Goal: Information Seeking & Learning: Learn about a topic

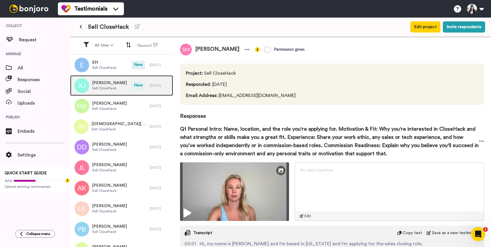
click at [109, 85] on span "[PERSON_NAME]" at bounding box center [109, 83] width 35 height 6
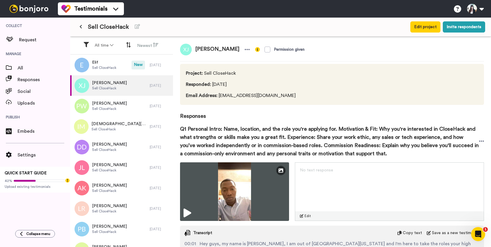
click at [217, 49] on span "[PERSON_NAME]" at bounding box center [217, 50] width 51 height 12
copy div "[PERSON_NAME]"
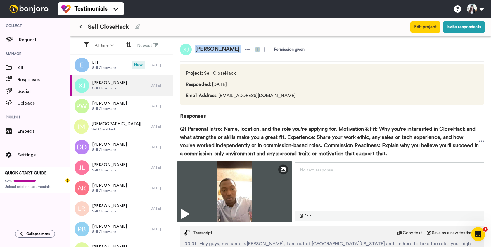
click at [234, 185] on img at bounding box center [235, 191] width 115 height 61
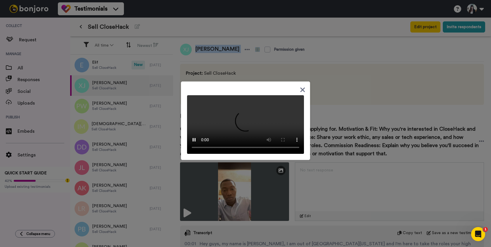
click at [245, 122] on video at bounding box center [245, 124] width 117 height 58
click at [302, 86] on icon at bounding box center [303, 89] width 6 height 7
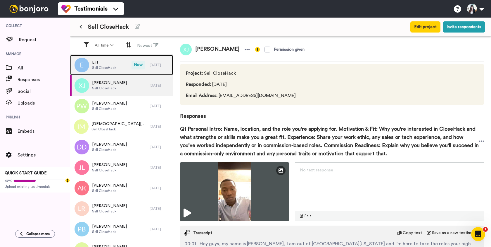
click at [116, 68] on div "Elif Sell CloseHack" at bounding box center [100, 65] width 61 height 20
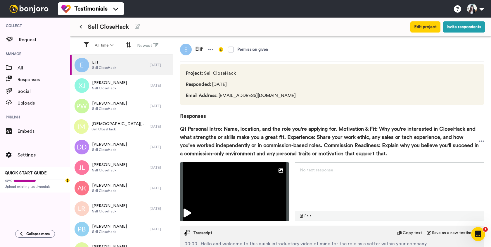
click at [199, 49] on span "Elif" at bounding box center [199, 50] width 15 height 12
copy span "Elif"
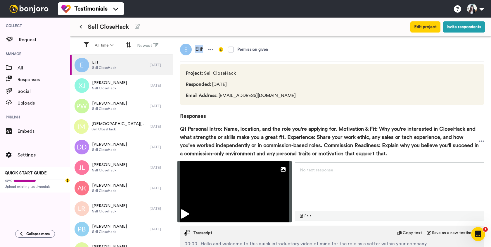
click at [216, 195] on img at bounding box center [235, 191] width 115 height 61
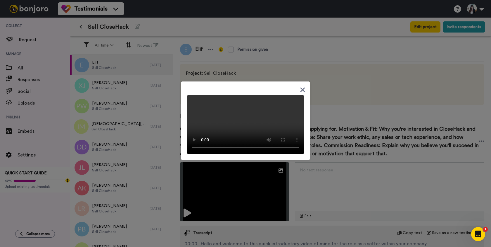
click at [305, 86] on icon at bounding box center [303, 89] width 6 height 7
